Goal: Information Seeking & Learning: Learn about a topic

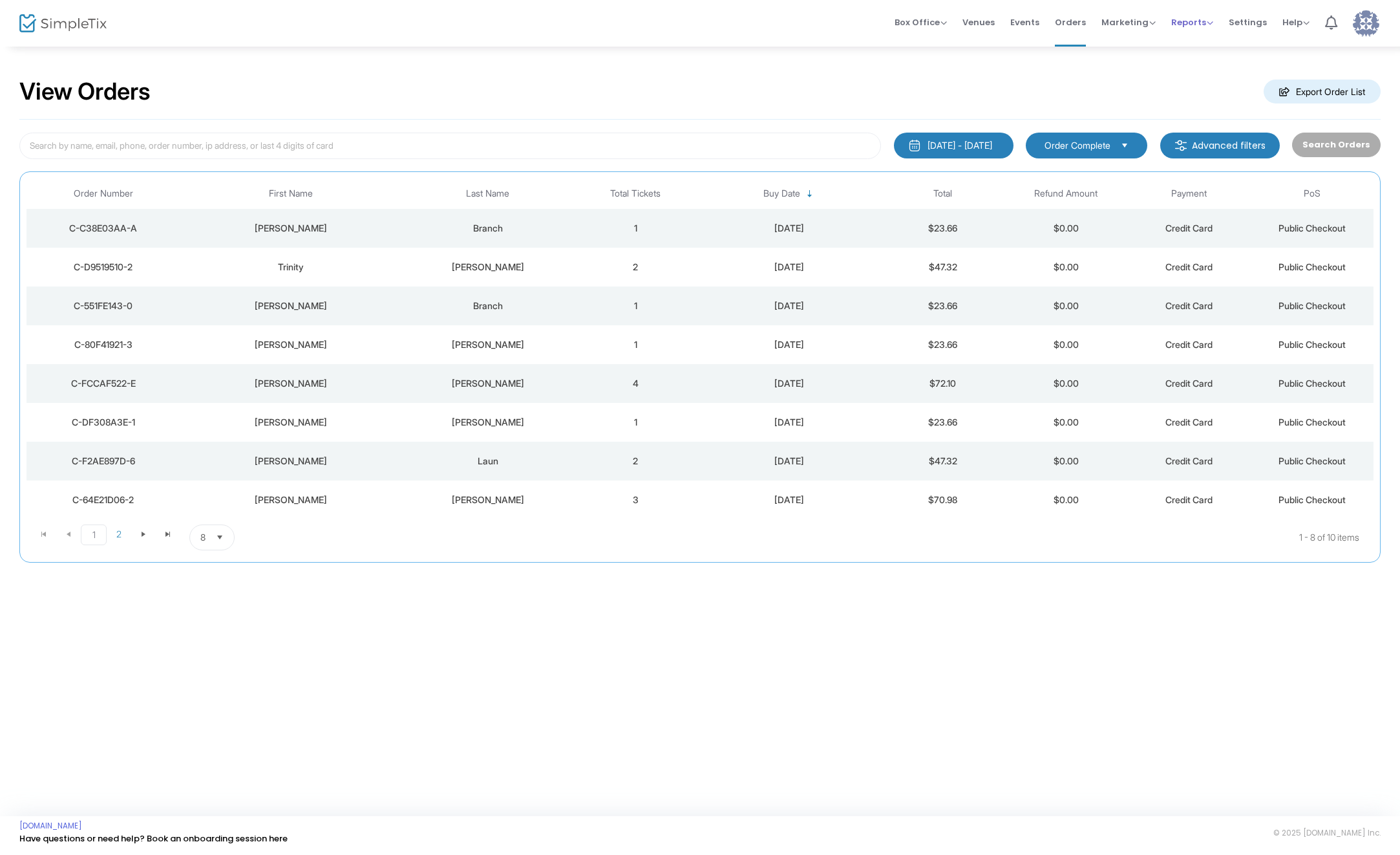
click at [1173, 25] on div "Reports Analytics Sales Reports Download" at bounding box center [1192, 22] width 42 height 13
click at [1180, 24] on span "Reports" at bounding box center [1192, 22] width 42 height 12
click at [1205, 41] on li "Analytics" at bounding box center [1213, 43] width 84 height 25
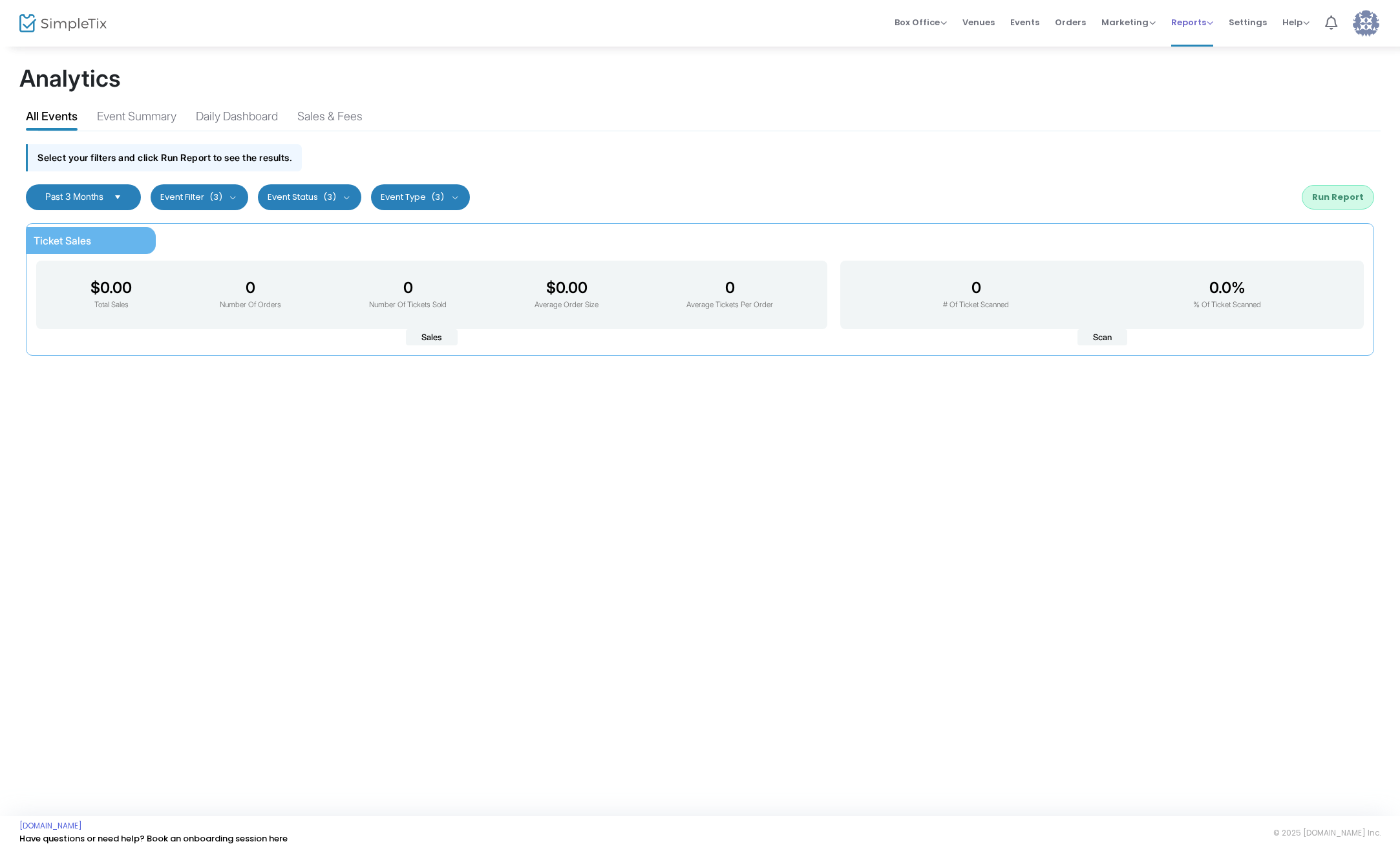
click at [1205, 28] on span "Reports" at bounding box center [1192, 22] width 42 height 12
click at [1219, 66] on li "Sales Reports" at bounding box center [1213, 69] width 84 height 25
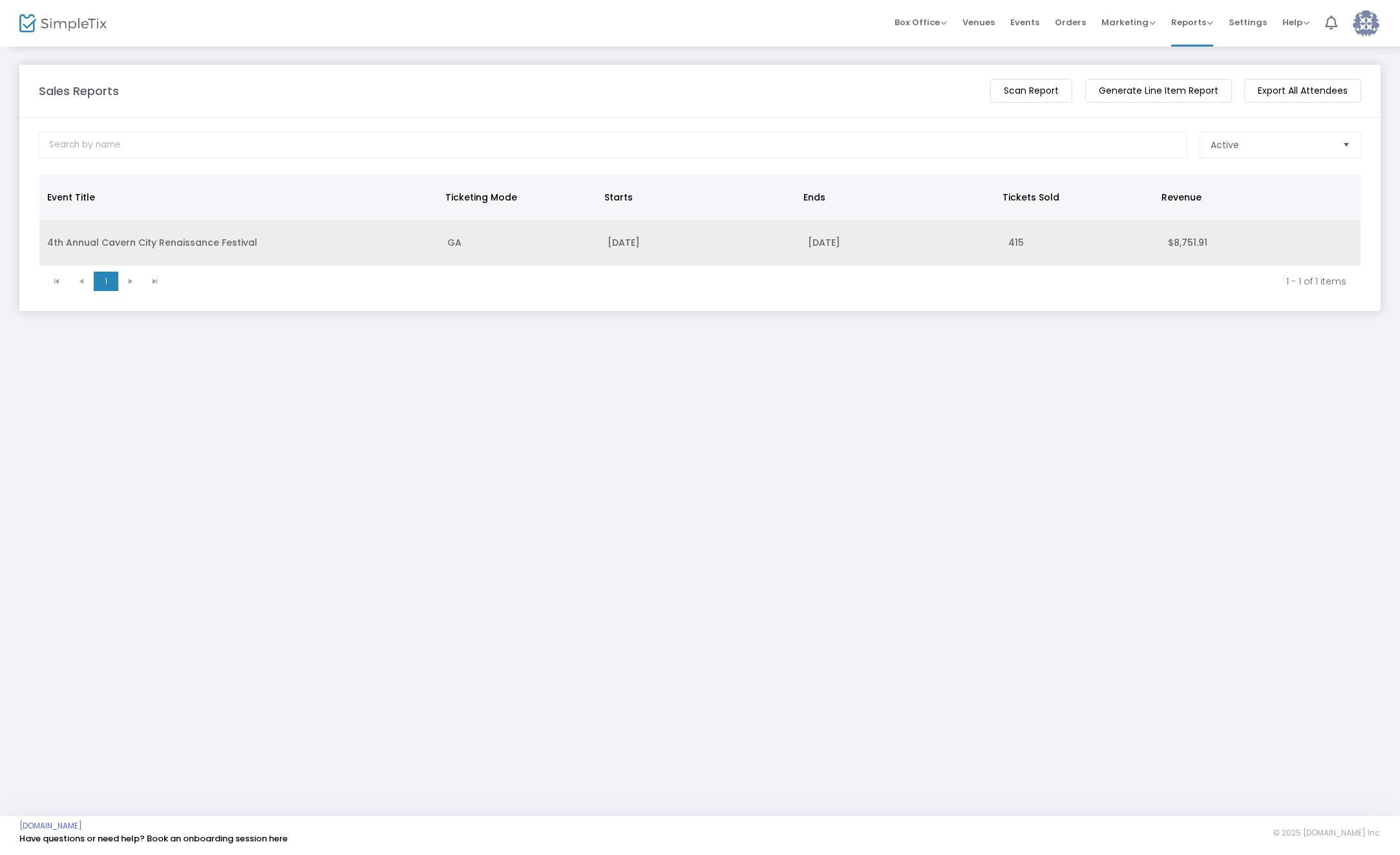
click at [177, 246] on td "4th Annual Cavern City Renaissance Festival" at bounding box center [239, 243] width 400 height 46
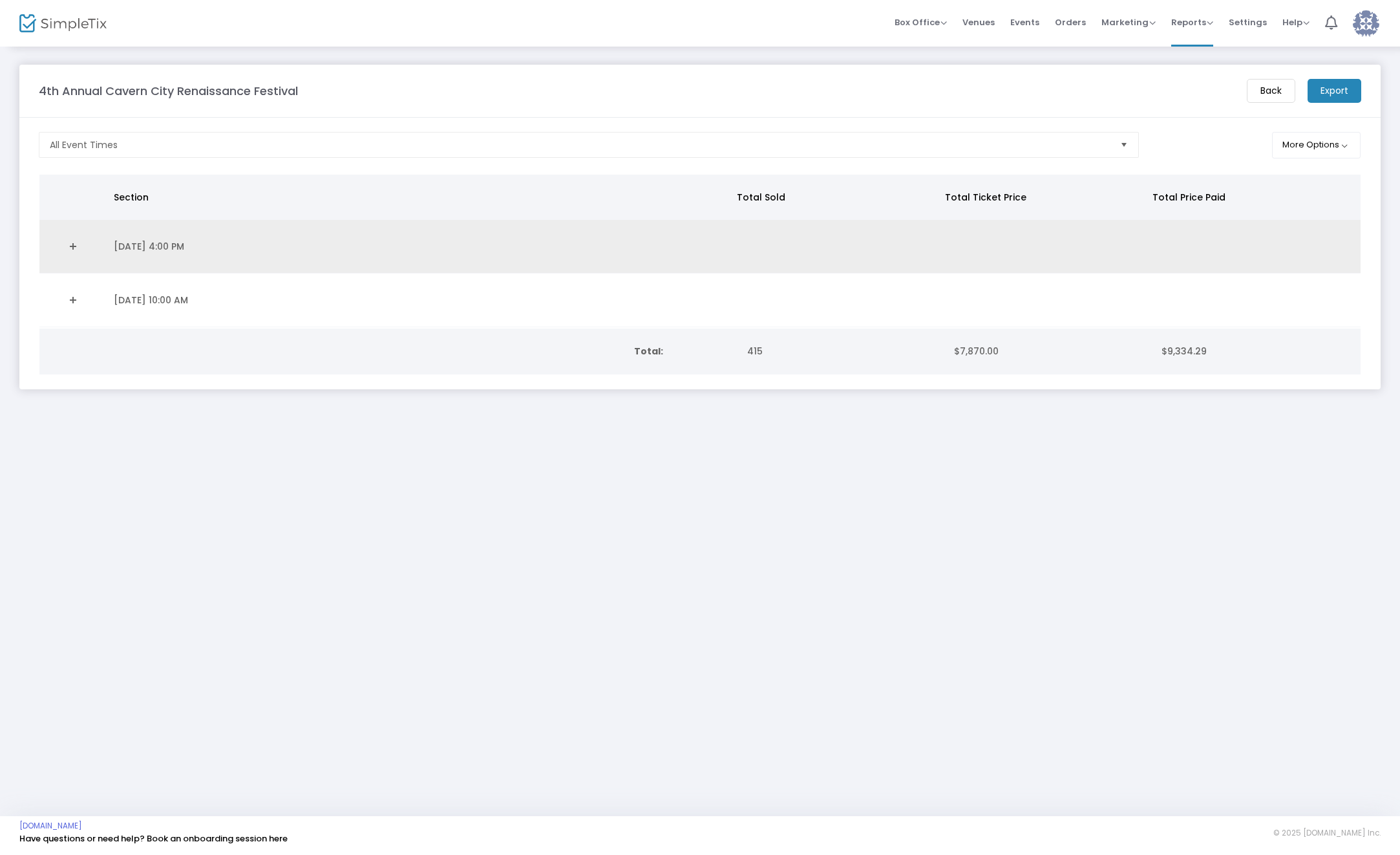
click at [152, 252] on td "[DATE] 4:00 PM" at bounding box center [419, 246] width 627 height 53
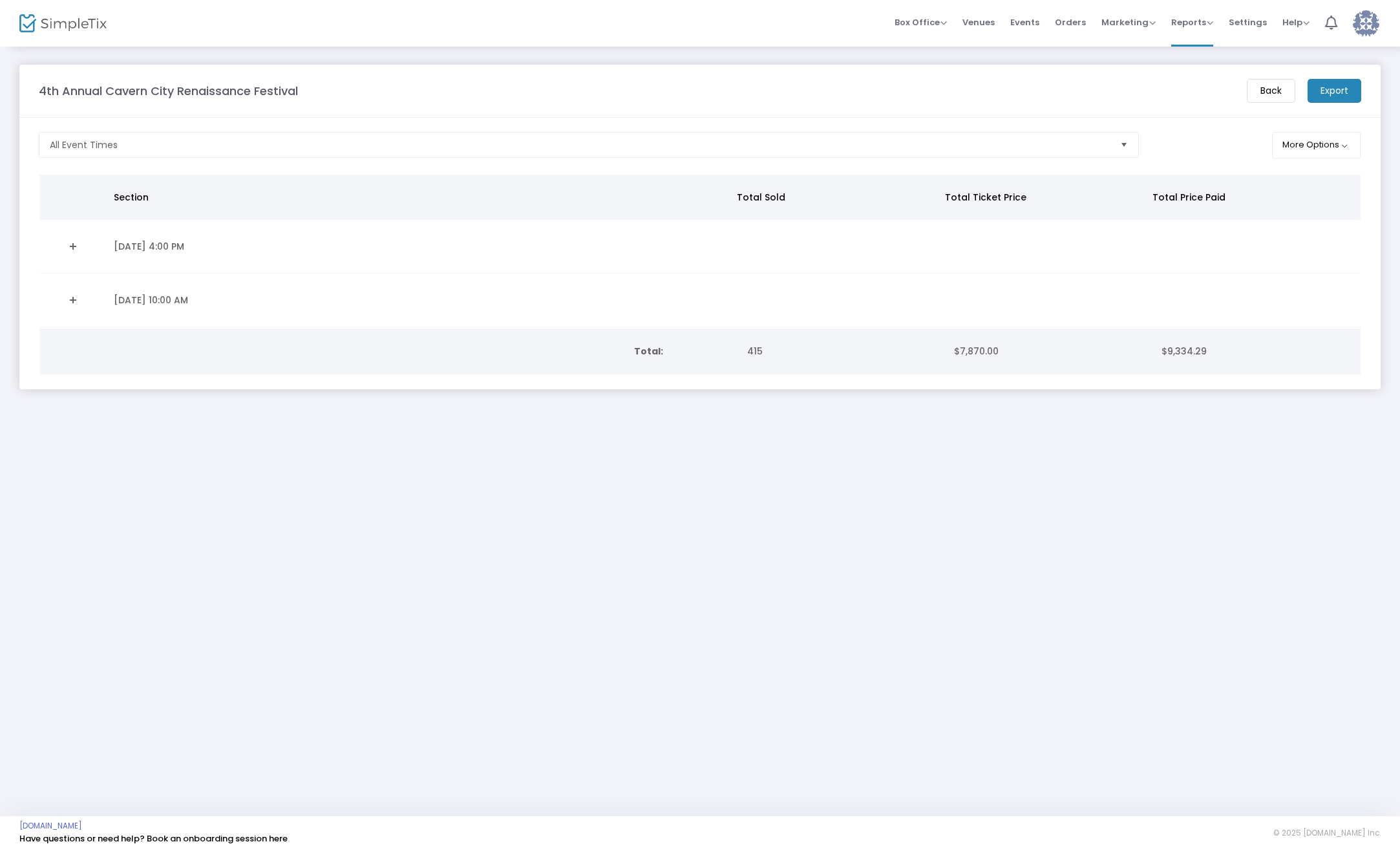
drag, startPoint x: 209, startPoint y: 293, endPoint x: 235, endPoint y: 279, distance: 29.5
click at [212, 293] on td "[DATE] 10:00 AM" at bounding box center [419, 300] width 627 height 53
click at [1076, 20] on span "Orders" at bounding box center [1070, 22] width 31 height 33
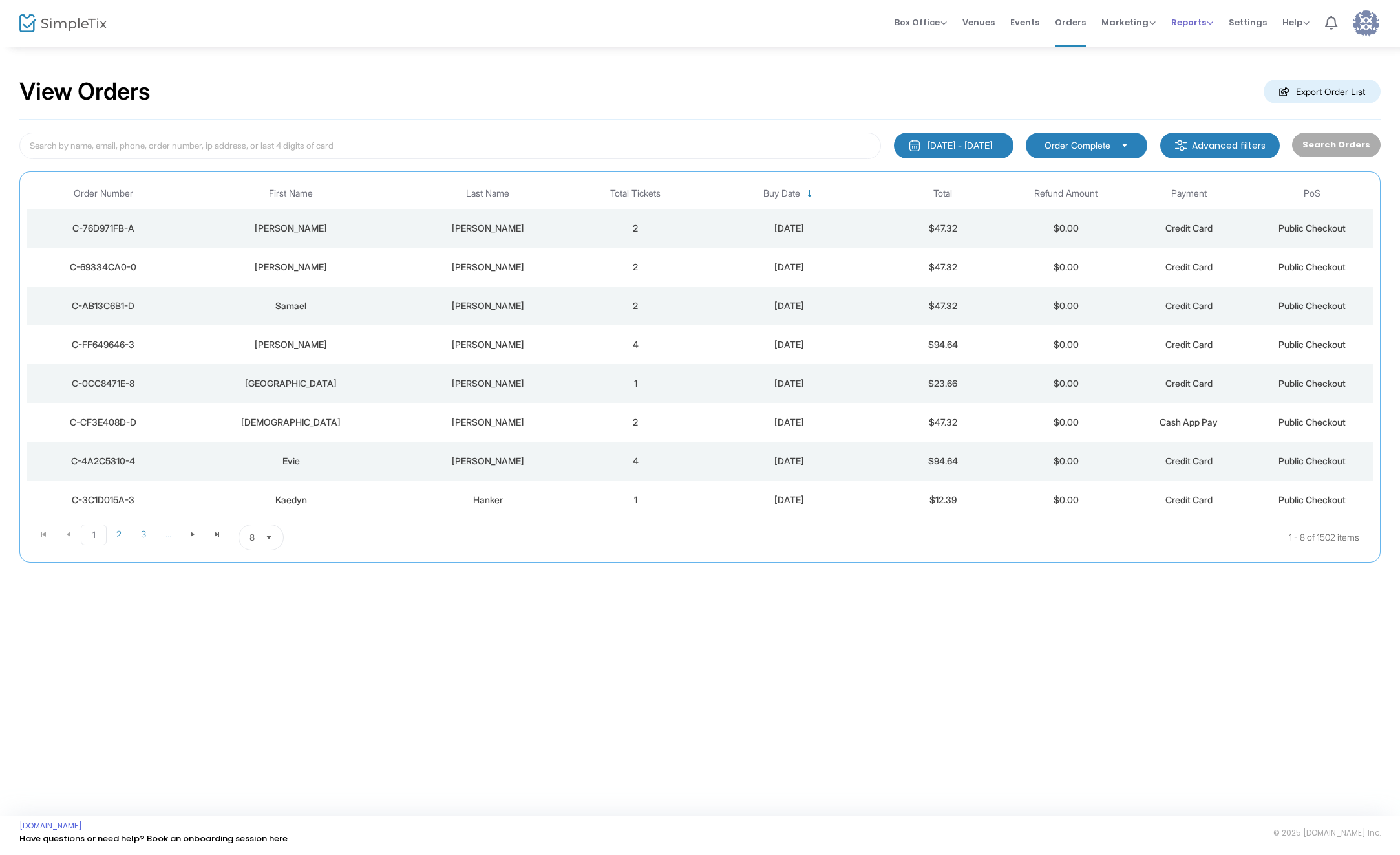
drag, startPoint x: 1143, startPoint y: 24, endPoint x: 1182, endPoint y: 26, distance: 39.1
click at [1142, 25] on span "Marketing" at bounding box center [1128, 22] width 54 height 12
click at [1184, 26] on span "Reports" at bounding box center [1192, 22] width 42 height 12
click at [1212, 78] on li "Sales Reports" at bounding box center [1213, 69] width 84 height 25
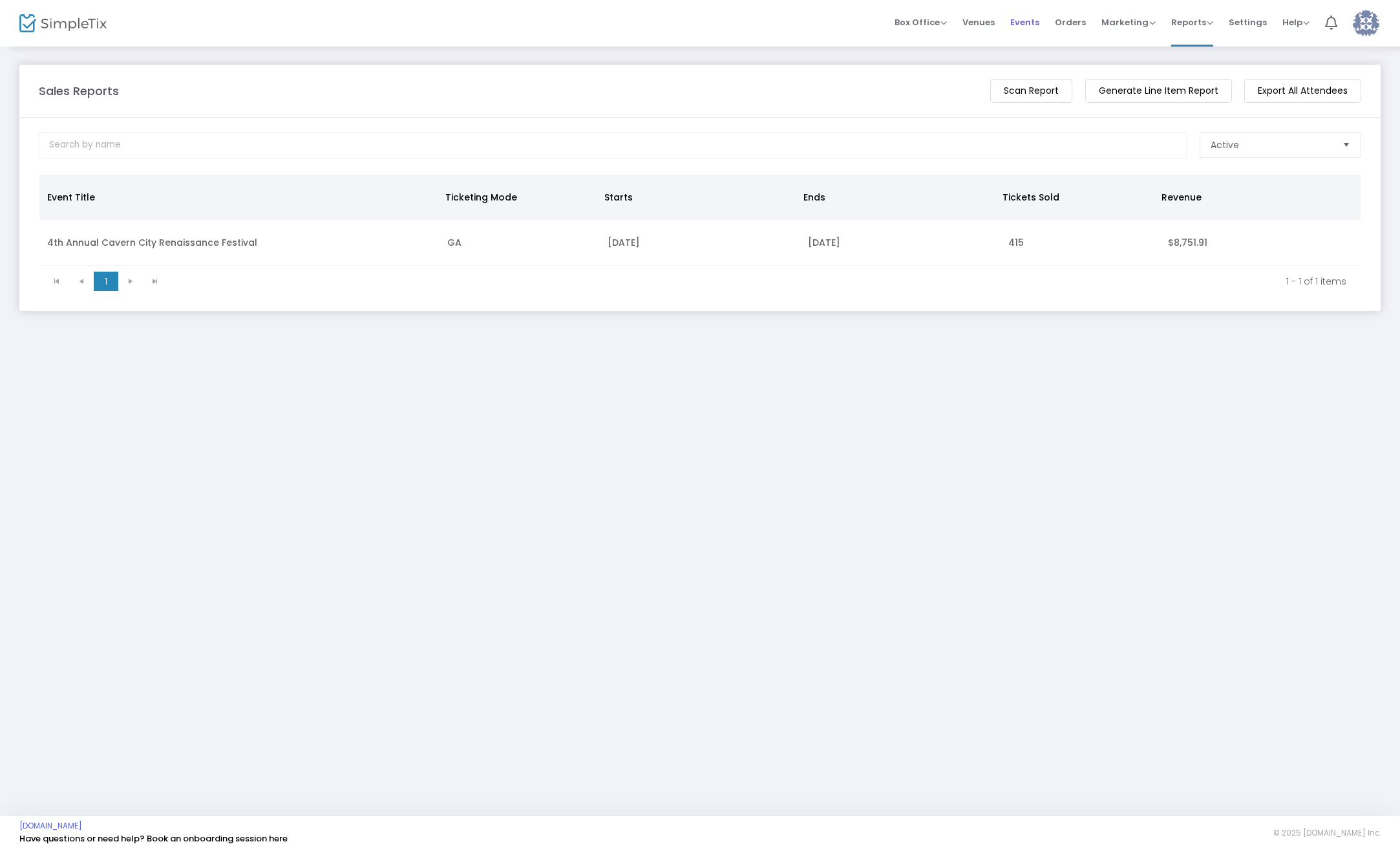
click at [1018, 24] on span "Events" at bounding box center [1025, 22] width 29 height 33
